Goal: Task Accomplishment & Management: Manage account settings

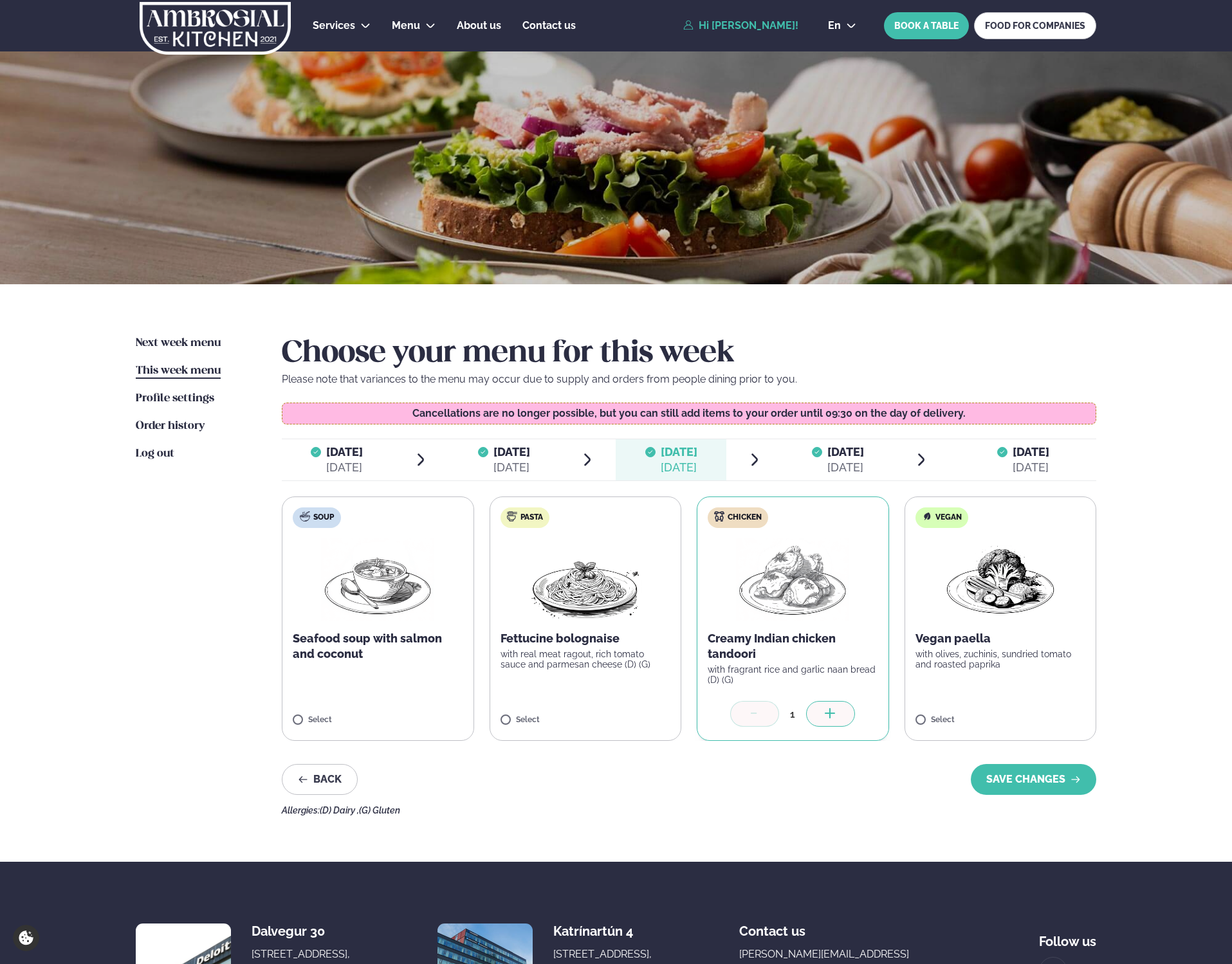
scroll to position [103, 0]
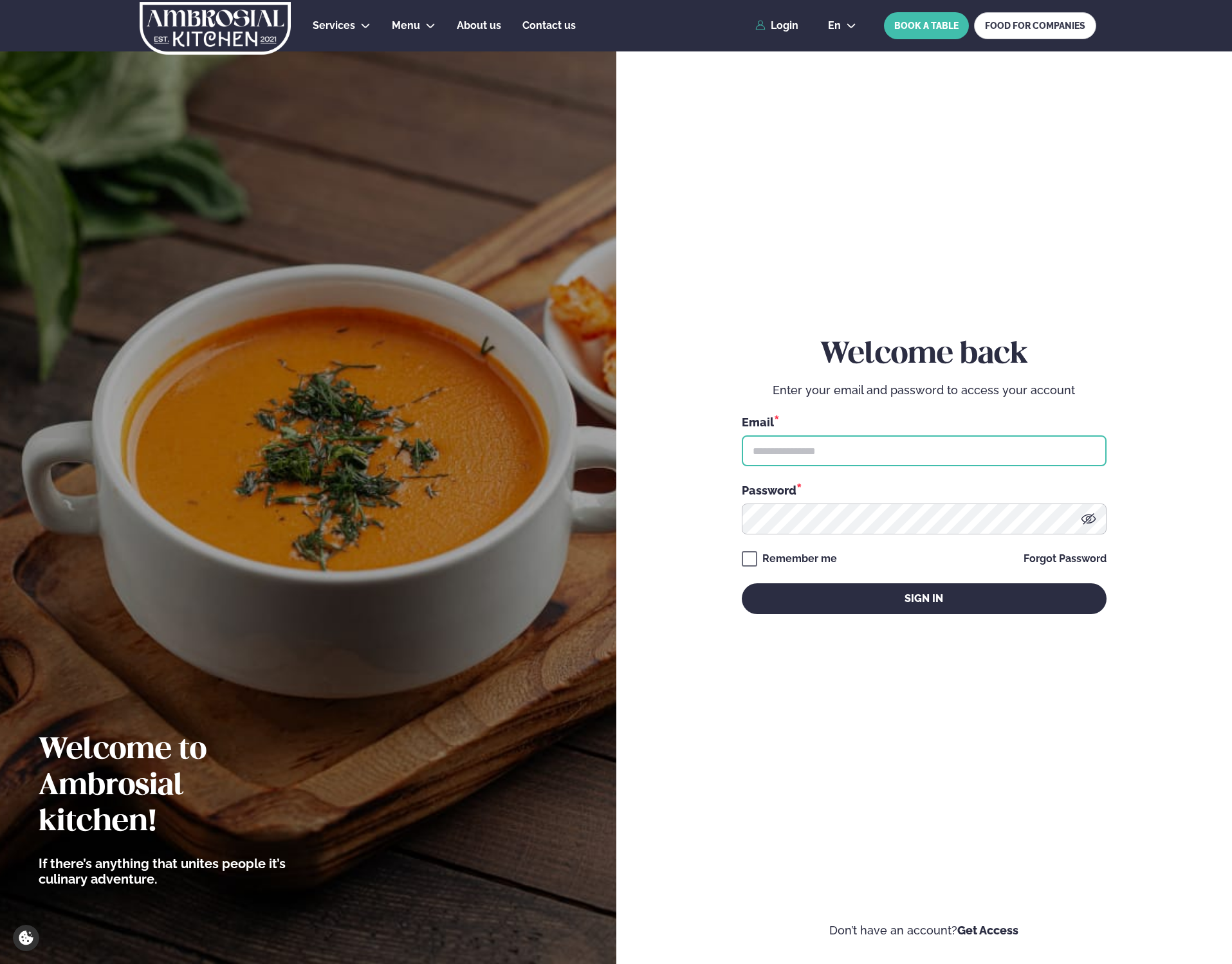
click at [893, 443] on input "text" at bounding box center [924, 451] width 365 height 31
type input "**********"
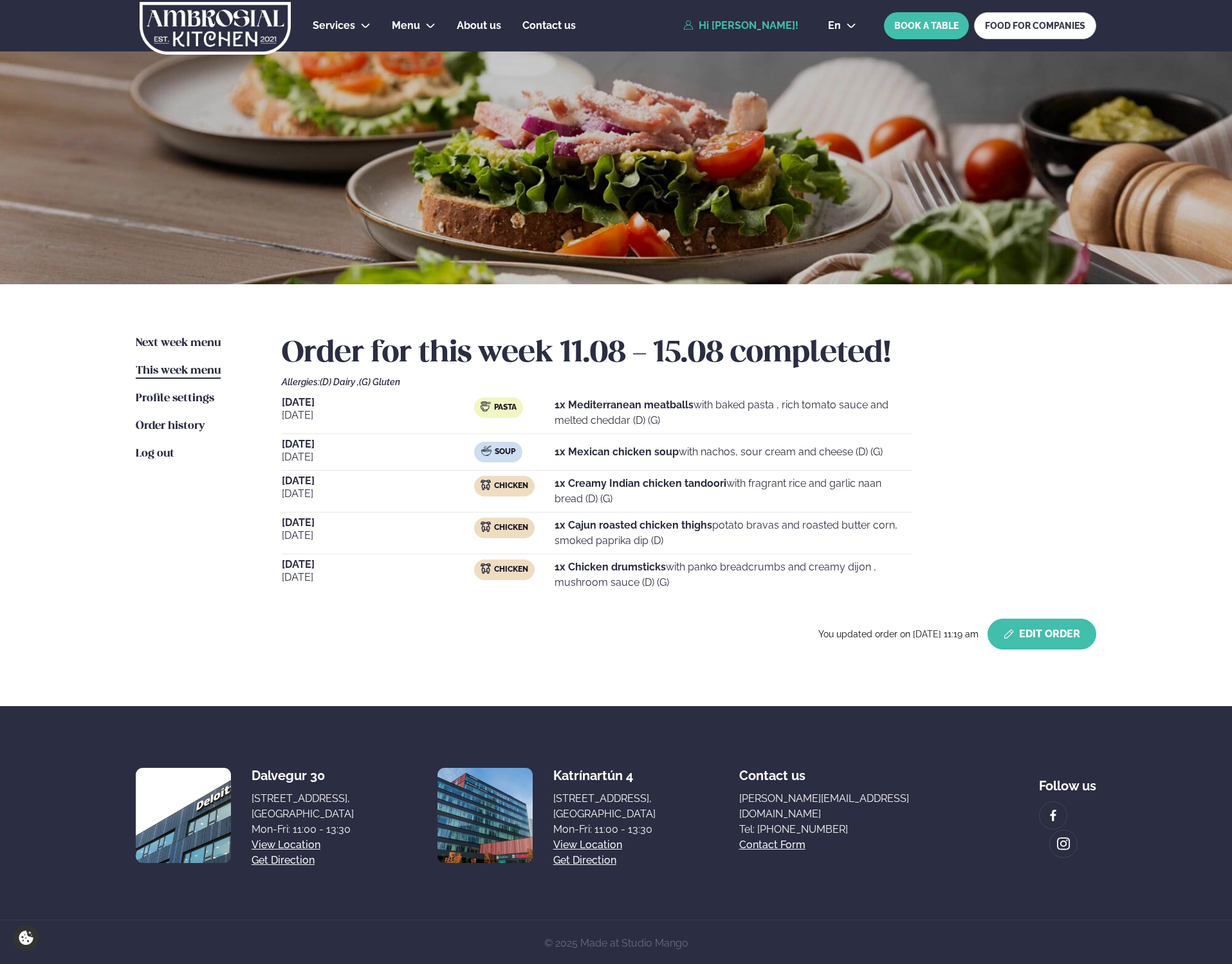
click at [1066, 638] on button "Edit Order" at bounding box center [1041, 634] width 109 height 31
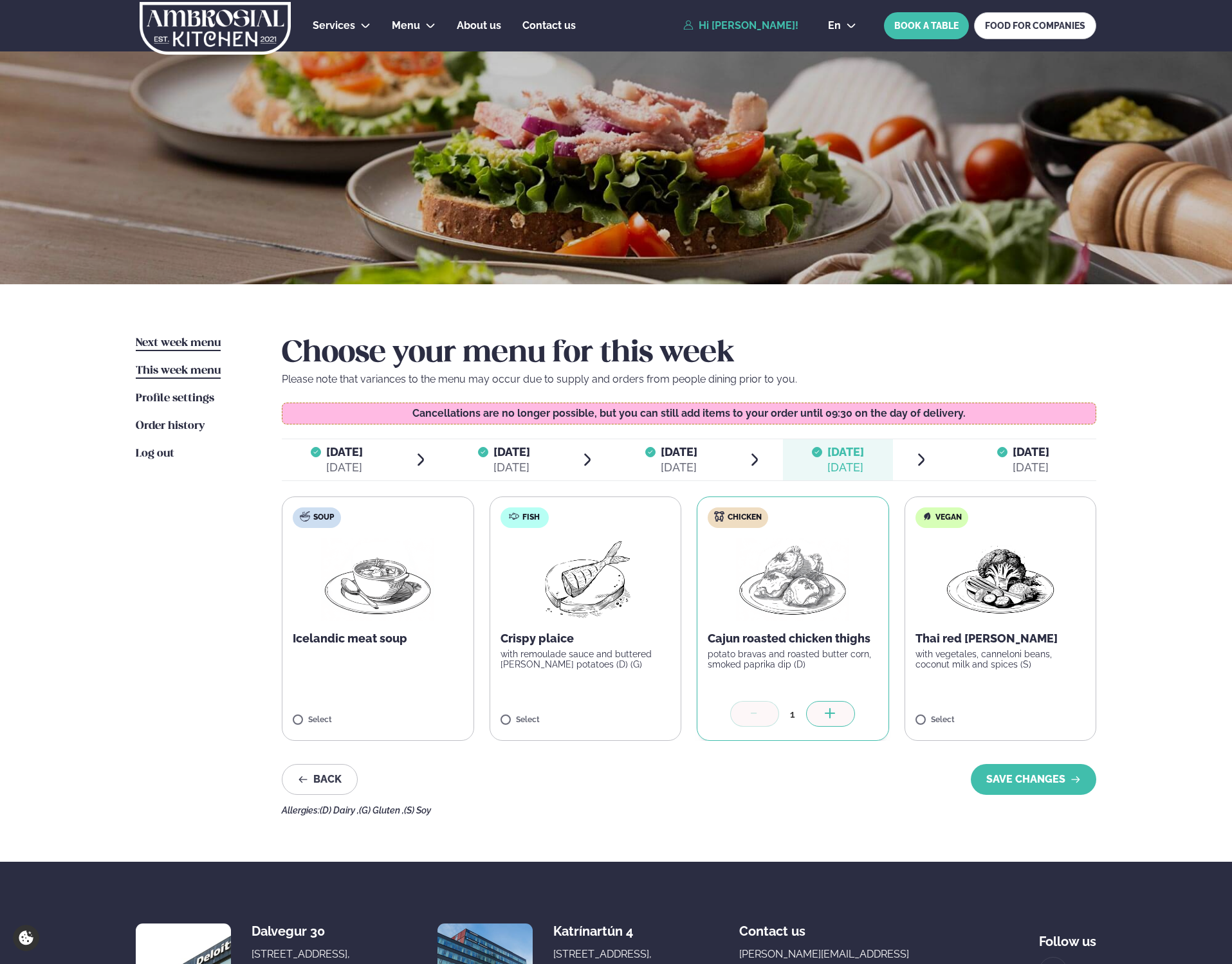
click at [161, 344] on span "Next week menu" at bounding box center [178, 343] width 85 height 11
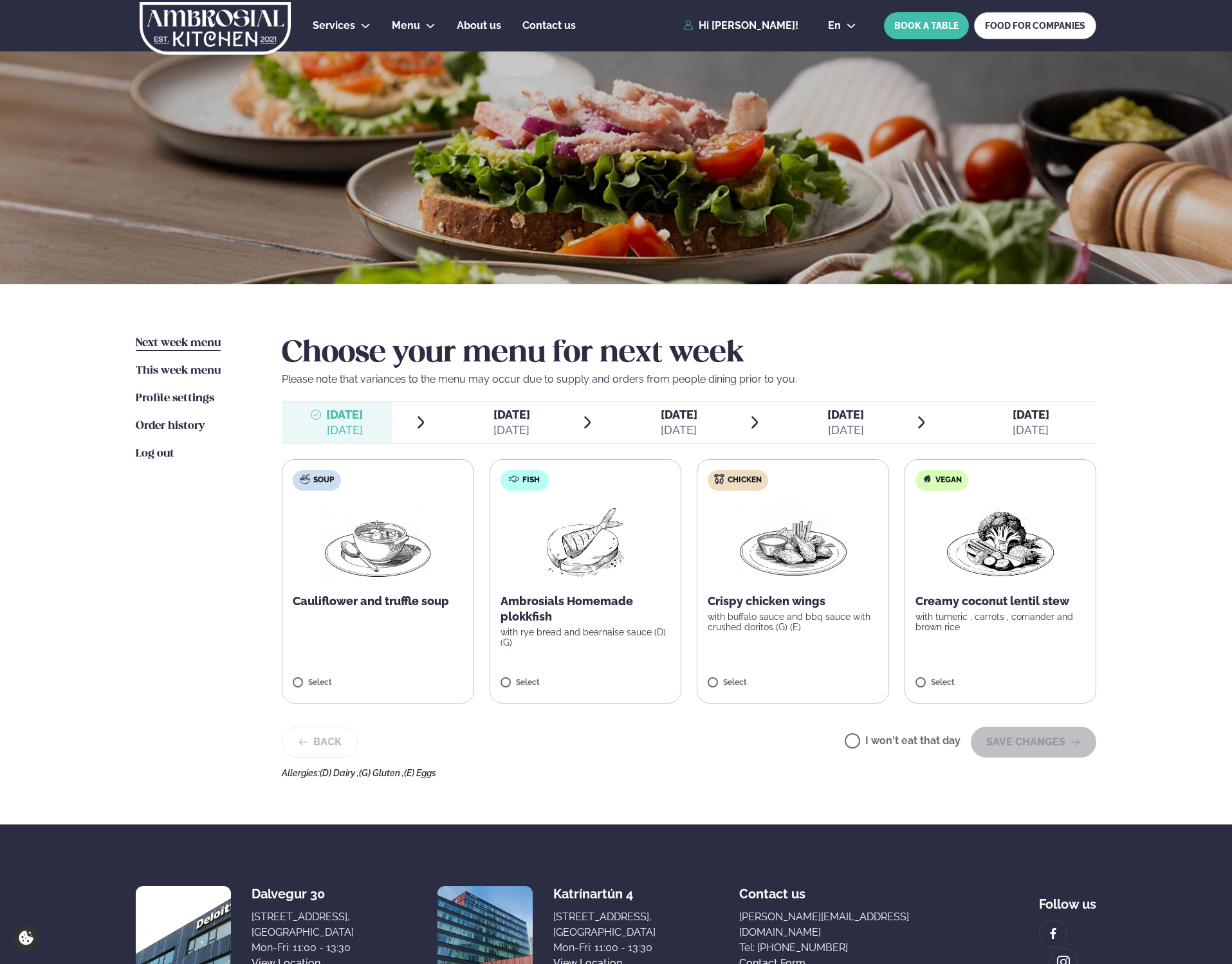
click at [806, 600] on p "Crispy chicken wings" at bounding box center [793, 601] width 170 height 15
click at [1039, 749] on button "SAVE CHANGES" at bounding box center [1033, 742] width 126 height 31
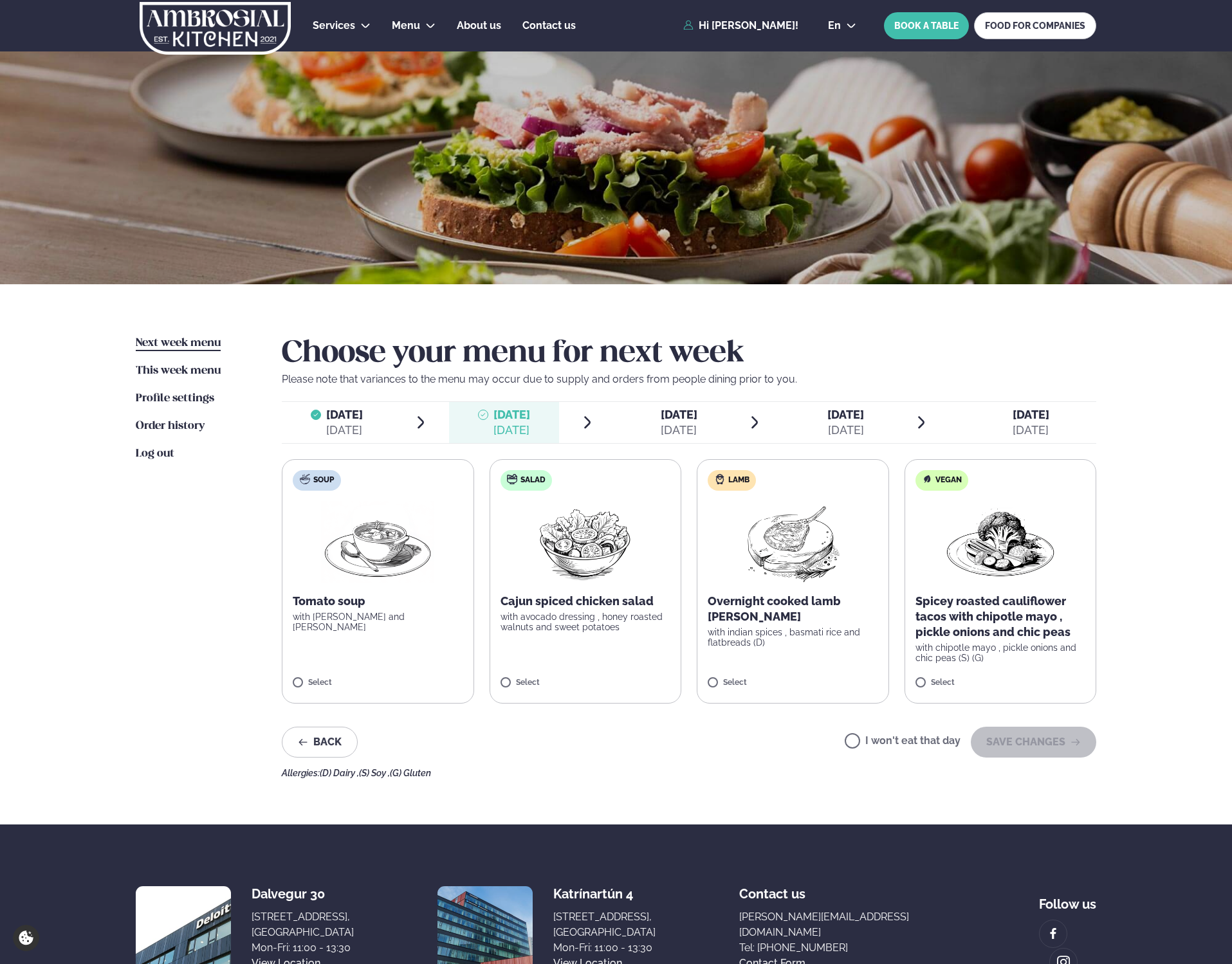
click at [794, 593] on label "Lamb Overnight cooked lamb curry with indian spices , basmati rice and flatbrea…" at bounding box center [793, 581] width 192 height 244
click at [780, 578] on img at bounding box center [793, 542] width 114 height 82
click at [774, 522] on img at bounding box center [793, 542] width 114 height 82
click at [774, 525] on img at bounding box center [793, 542] width 114 height 82
click at [1043, 745] on button "SAVE CHANGES" at bounding box center [1033, 742] width 126 height 31
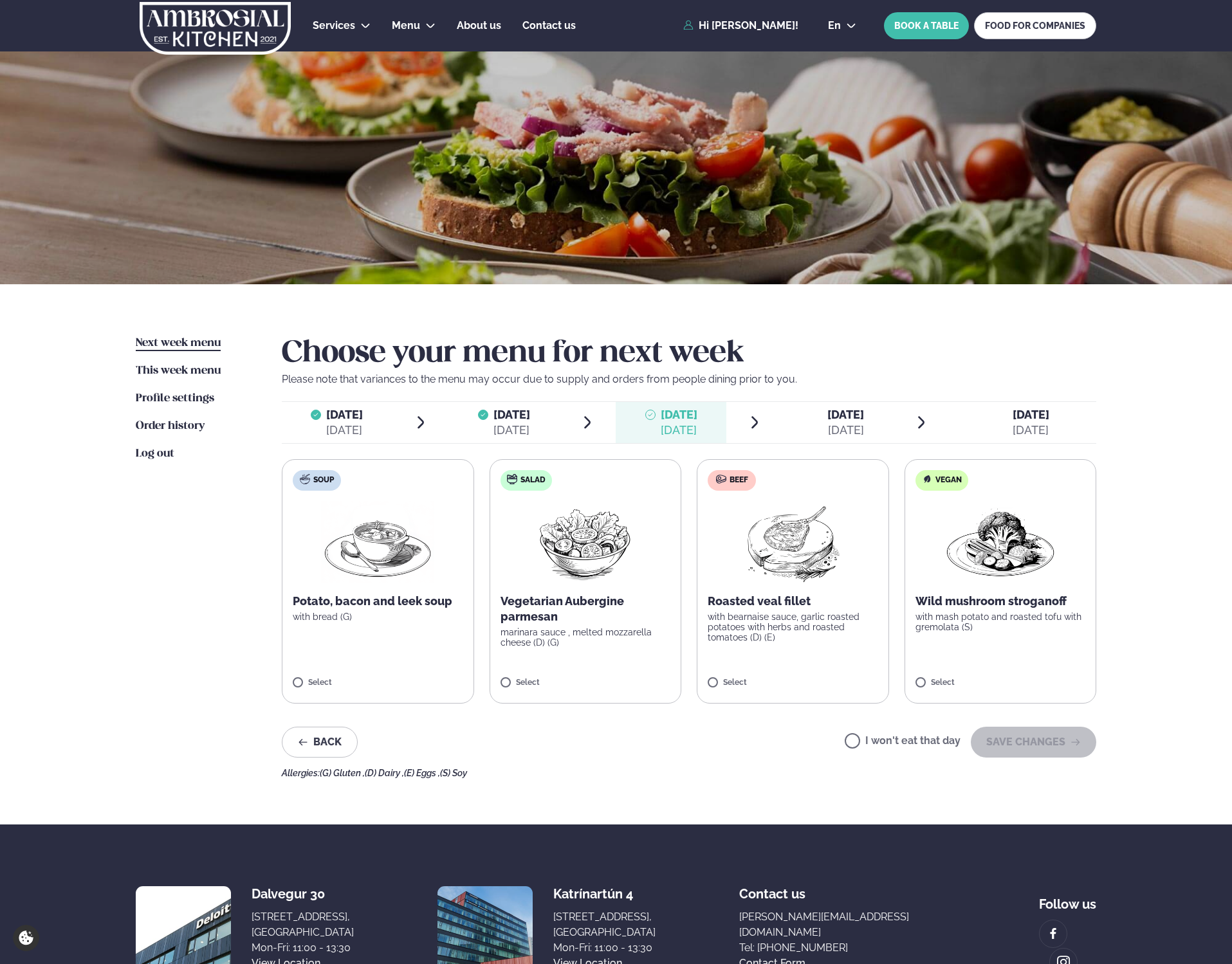
click at [338, 431] on div "Aug 18" at bounding box center [344, 430] width 37 height 15
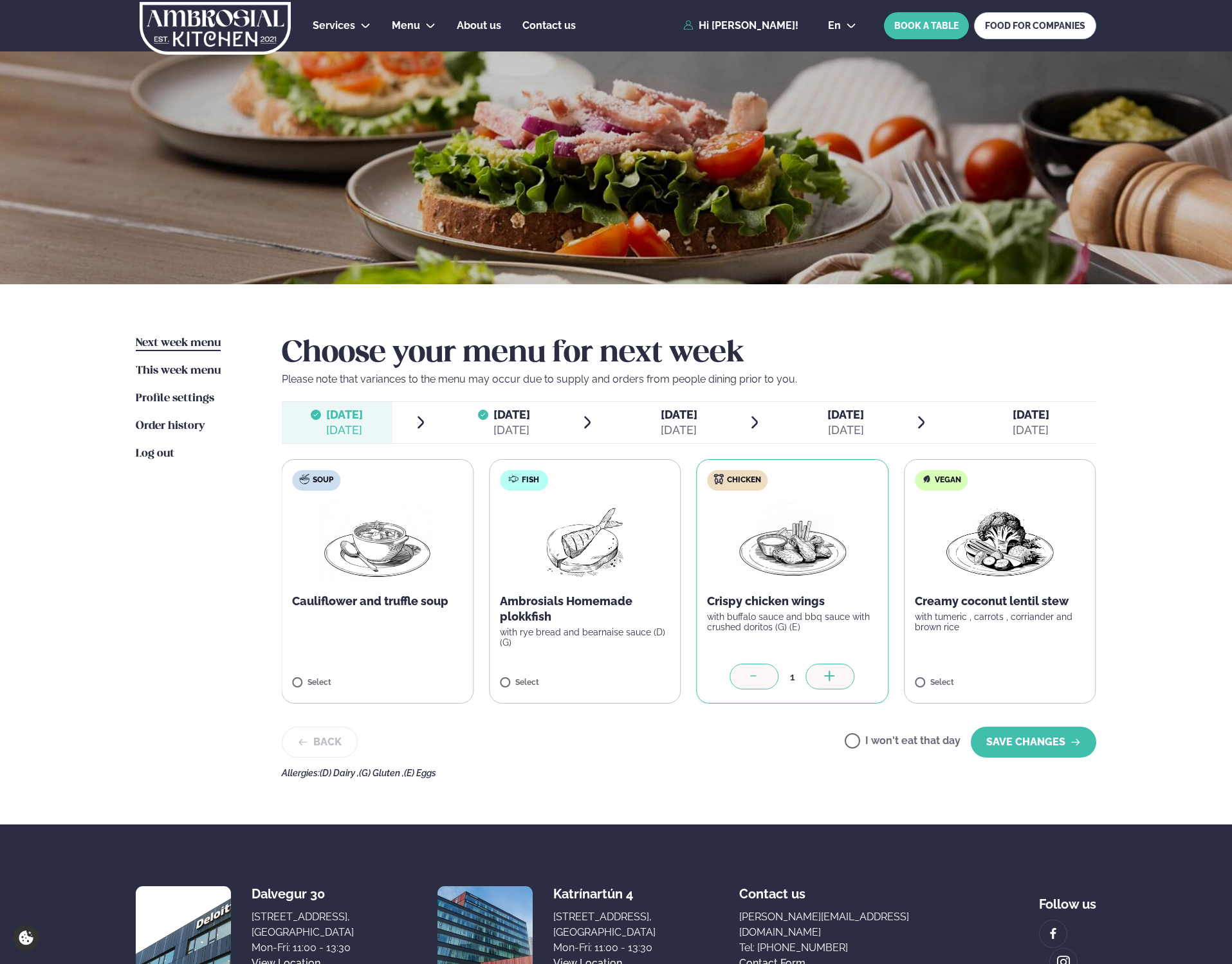
click at [752, 679] on icon at bounding box center [755, 677] width 13 height 13
click at [1022, 745] on button "SAVE CHANGES" at bounding box center [1033, 742] width 126 height 31
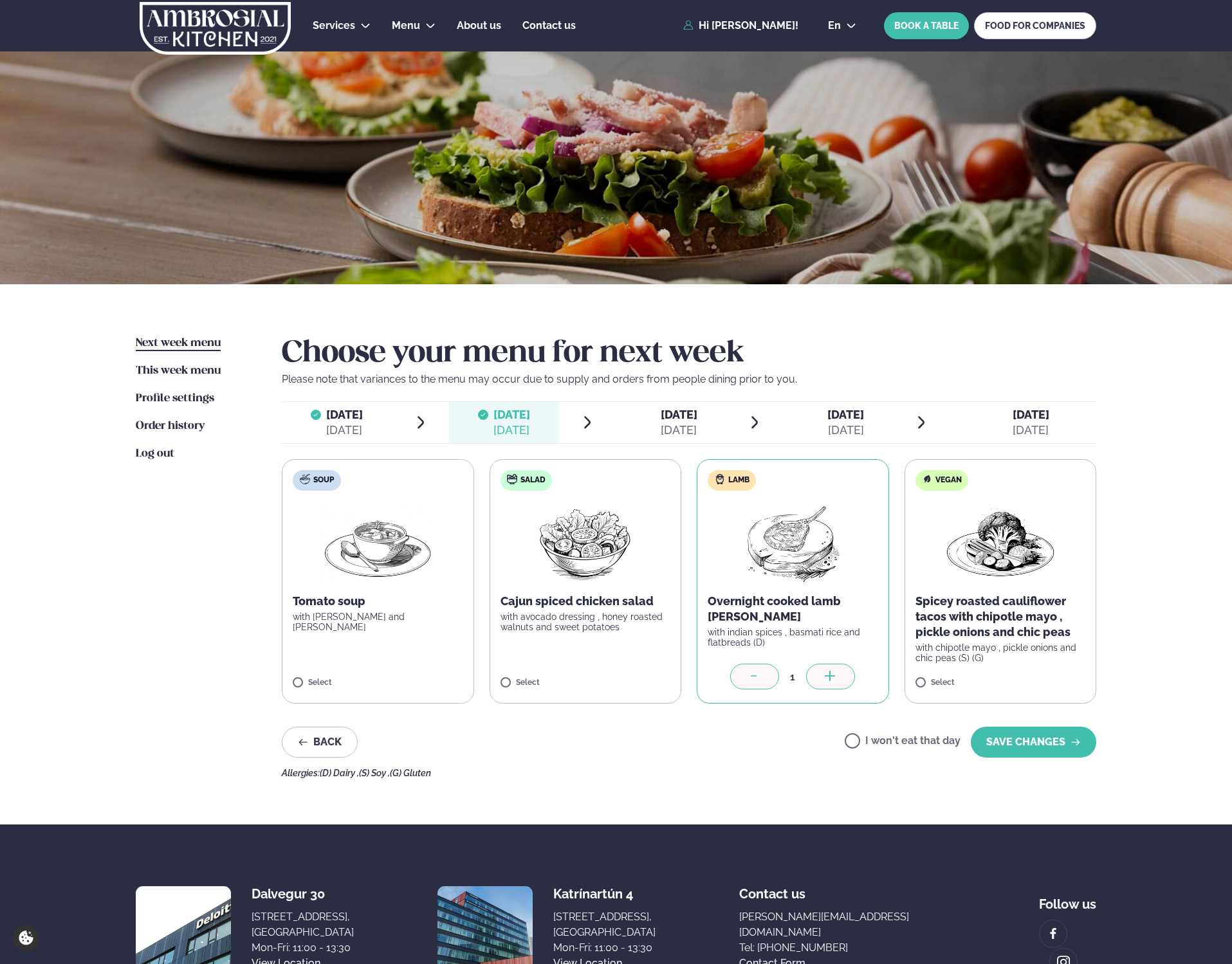
click at [686, 419] on span "Wednesday" at bounding box center [679, 414] width 37 height 14
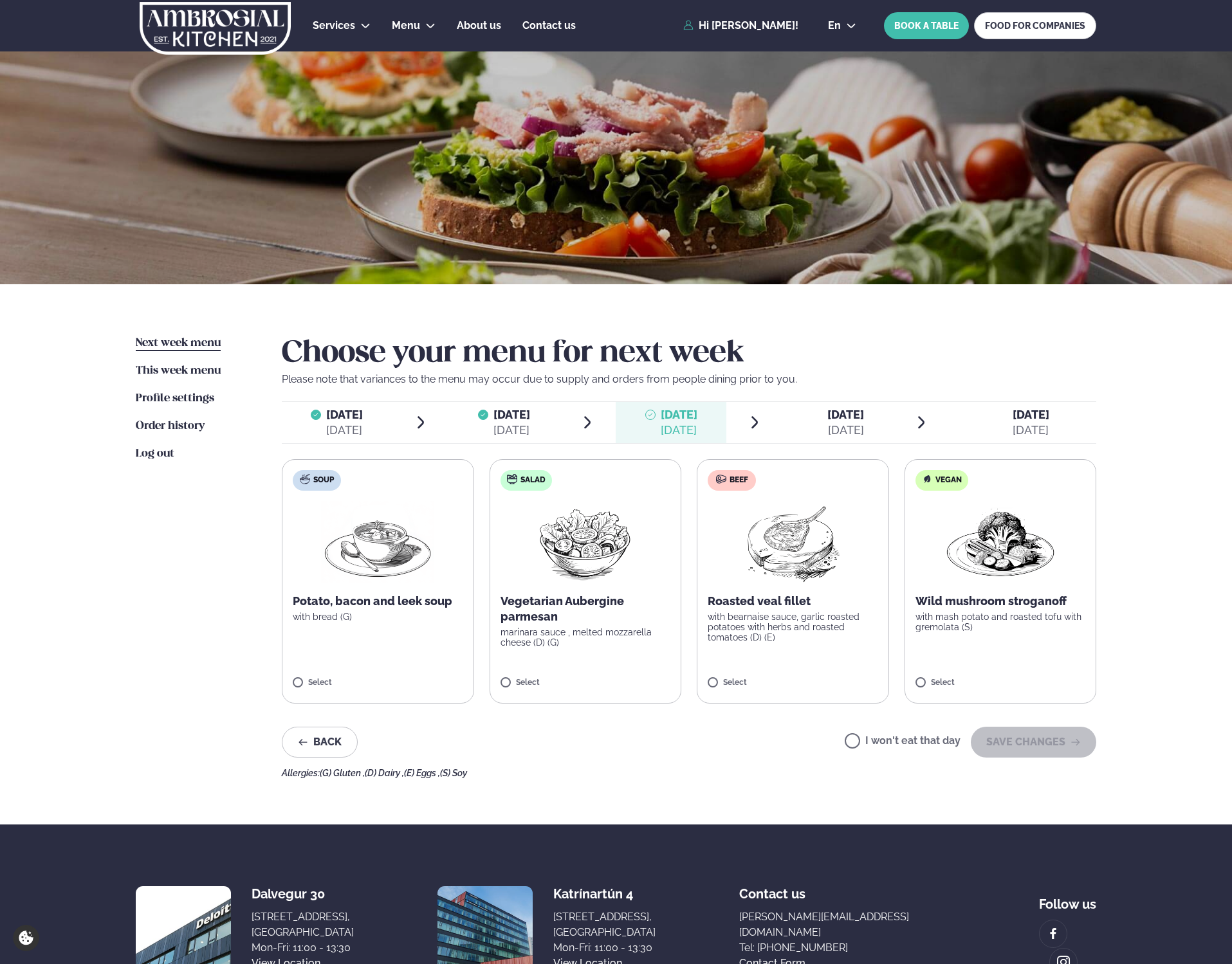
click at [798, 574] on img at bounding box center [793, 542] width 114 height 82
click at [1033, 749] on button "SAVE CHANGES" at bounding box center [1033, 742] width 126 height 31
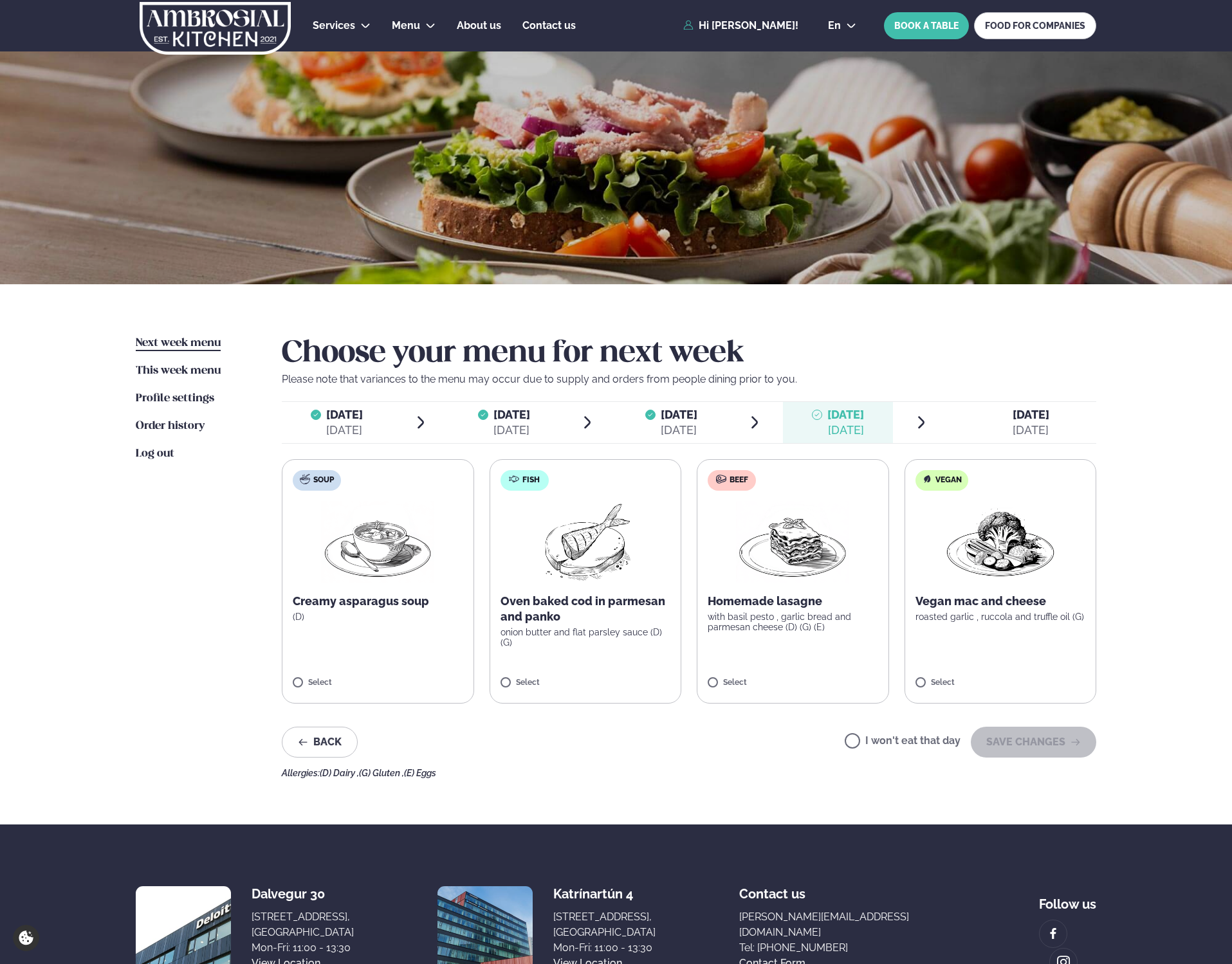
click at [810, 601] on p "Homemade lasagne" at bounding box center [793, 601] width 170 height 15
click at [1030, 747] on button "SAVE CHANGES" at bounding box center [1033, 742] width 126 height 31
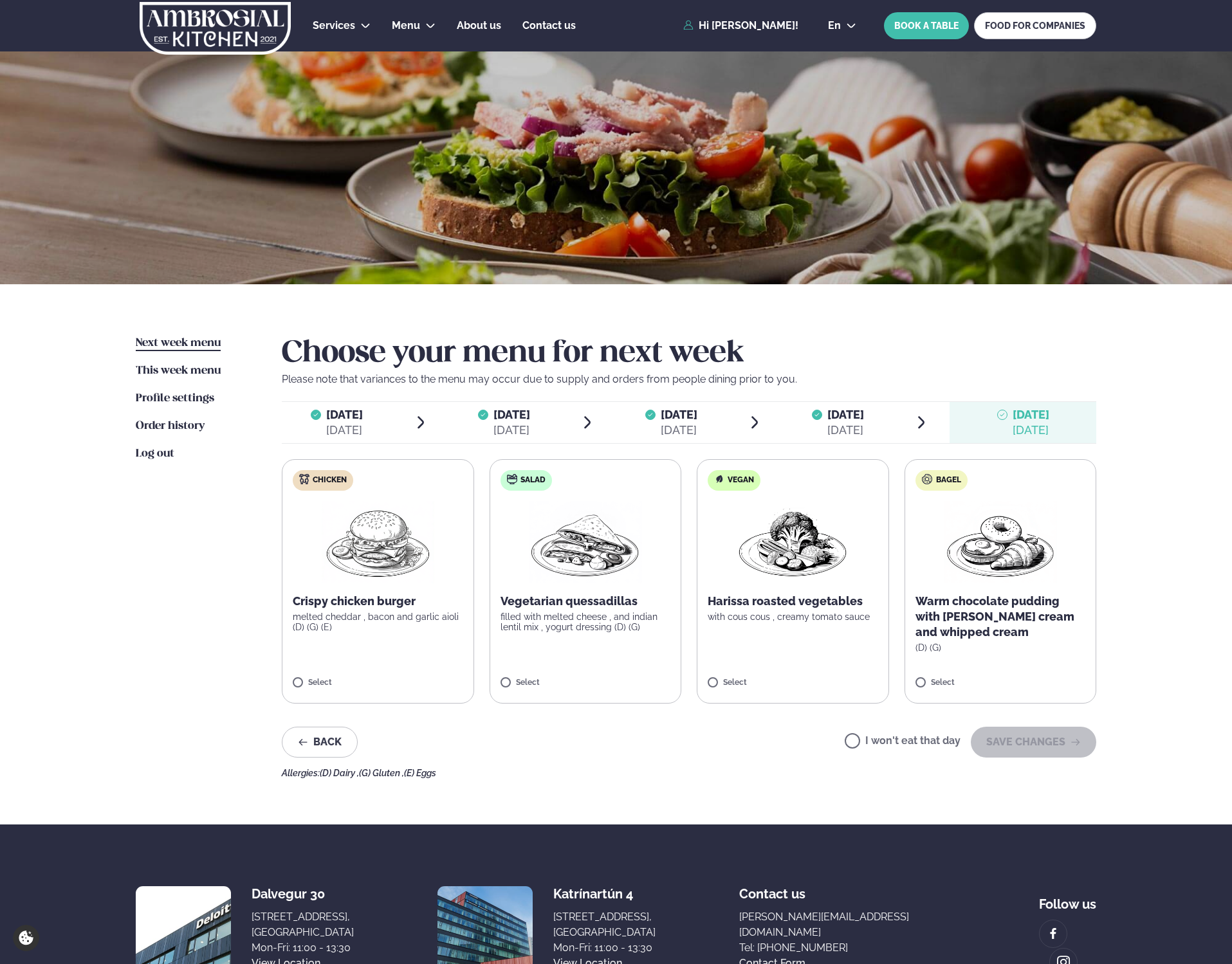
click at [381, 590] on label "Chicken Crispy chicken burger melted cheddar , bacon and garlic aioli (D) (G) (…" at bounding box center [378, 581] width 192 height 244
click at [324, 635] on label "Chicken Crispy chicken burger melted cheddar , bacon and garlic aioli (D) (G) (…" at bounding box center [378, 581] width 192 height 244
click at [366, 544] on img at bounding box center [378, 542] width 114 height 82
click at [378, 539] on img at bounding box center [378, 542] width 114 height 82
click at [1025, 743] on button "SAVE CHANGES" at bounding box center [1033, 742] width 126 height 31
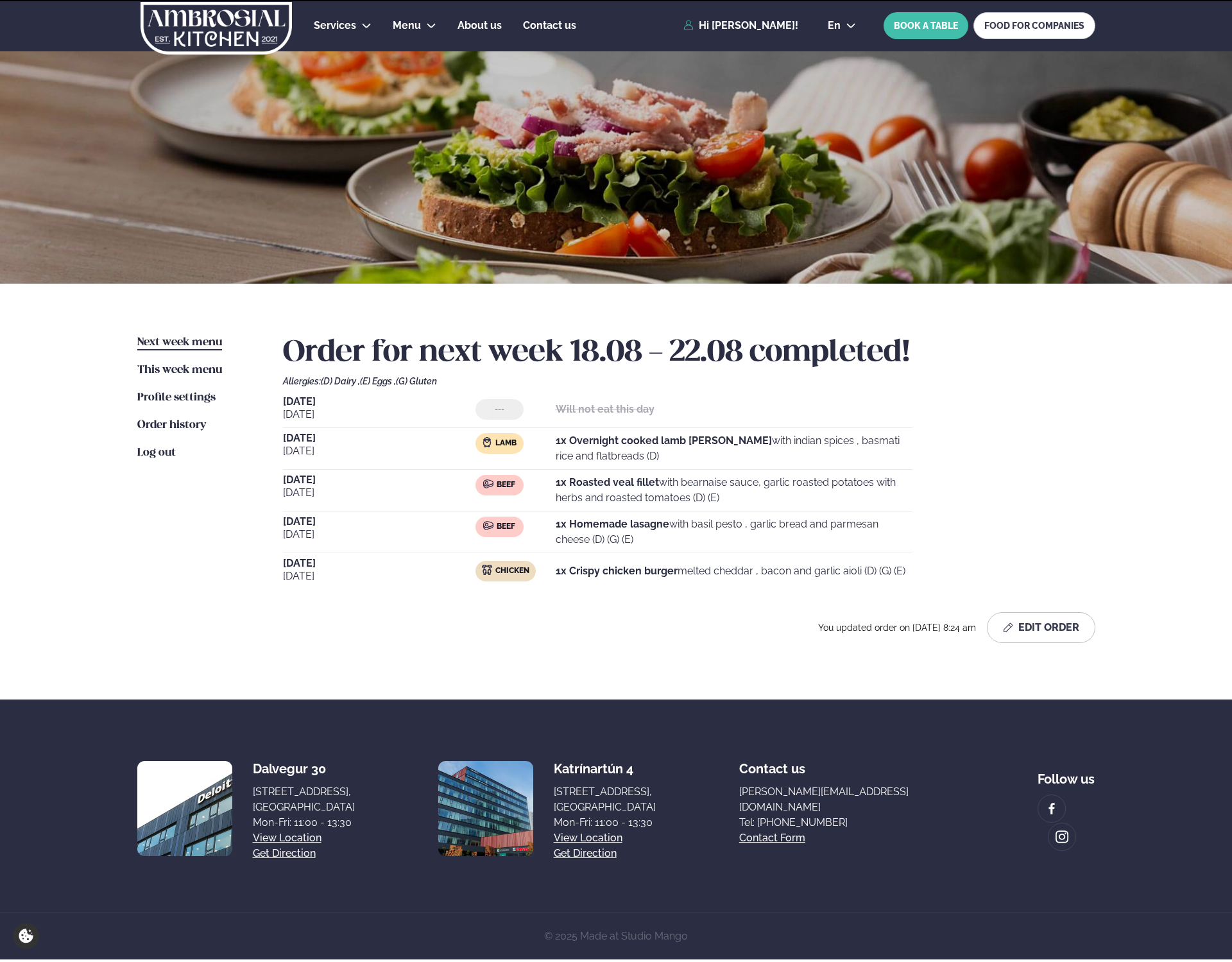
click at [1023, 741] on section "Dalvegur 30 Dalvegur 30, Reykjavík, Ísland Mon-Fri: 11:00 - 13:30 View location…" at bounding box center [617, 806] width 958 height 213
